Goal: Navigation & Orientation: Find specific page/section

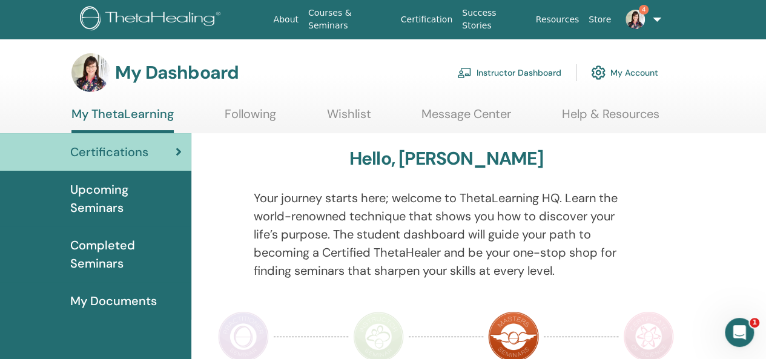
click at [525, 71] on link "Instructor Dashboard" at bounding box center [509, 72] width 104 height 27
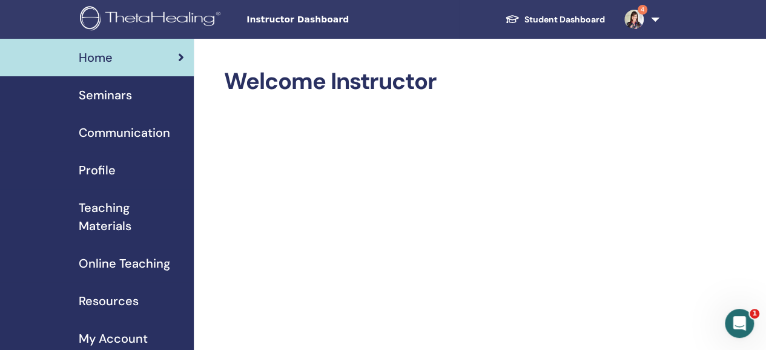
click at [122, 94] on span "Seminars" at bounding box center [105, 95] width 53 height 18
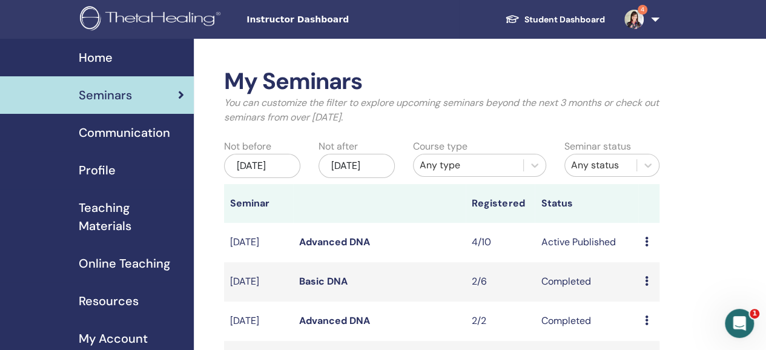
click at [110, 264] on span "Online Teaching" at bounding box center [124, 263] width 91 height 18
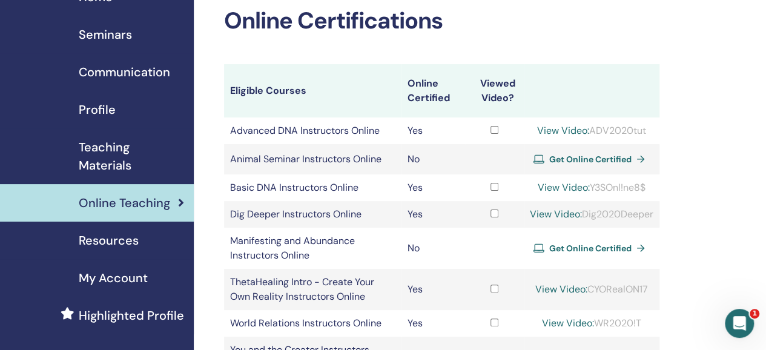
click at [102, 146] on span "Teaching Materials" at bounding box center [131, 156] width 105 height 36
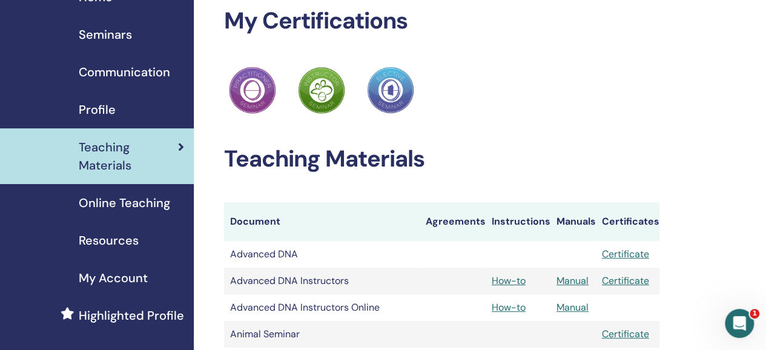
scroll to position [121, 0]
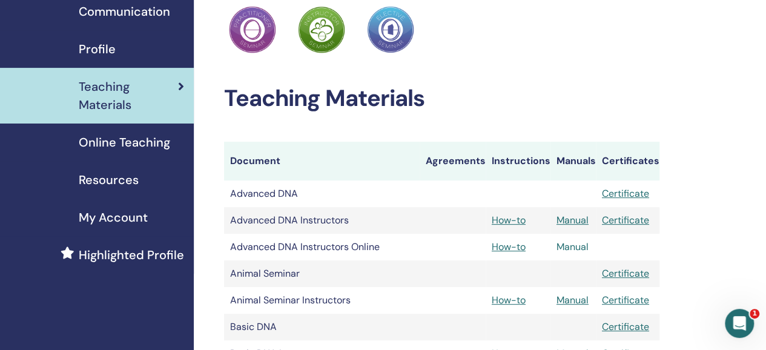
click at [580, 244] on link "Manual" at bounding box center [572, 246] width 32 height 13
